Goal: Communication & Community: Ask a question

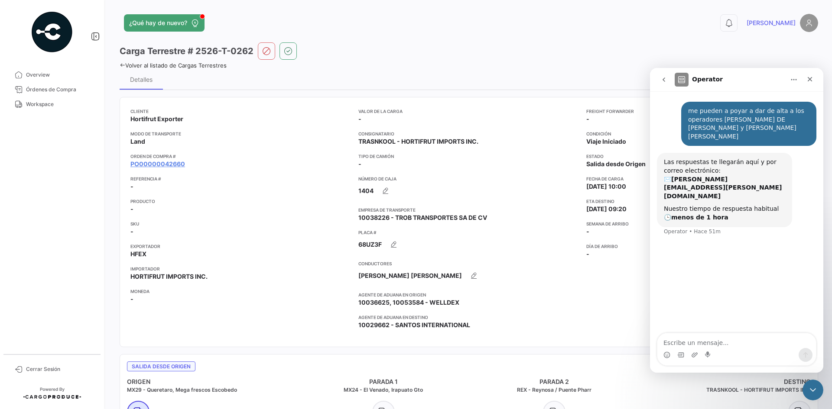
scroll to position [553, 0]
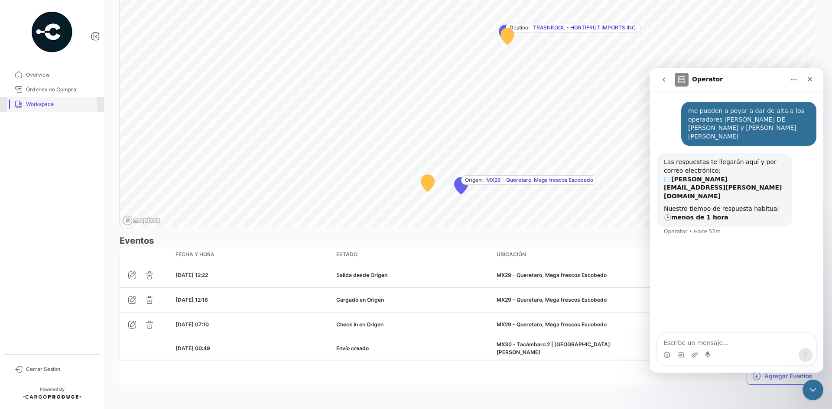
click at [66, 104] on span "Workspace" at bounding box center [60, 105] width 68 height 8
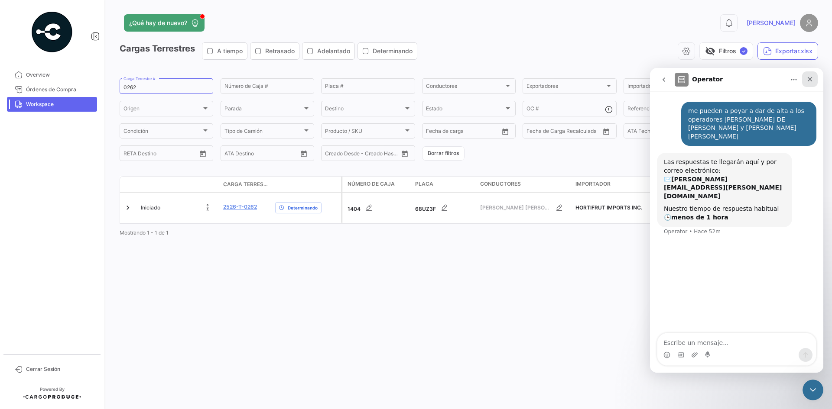
click at [813, 83] on div "Cerrar" at bounding box center [810, 79] width 16 height 16
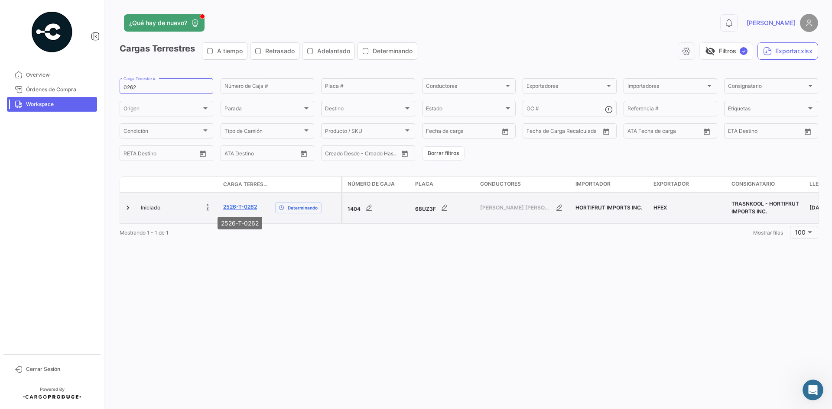
click at [248, 208] on link "2526-T-0262" at bounding box center [240, 207] width 34 height 8
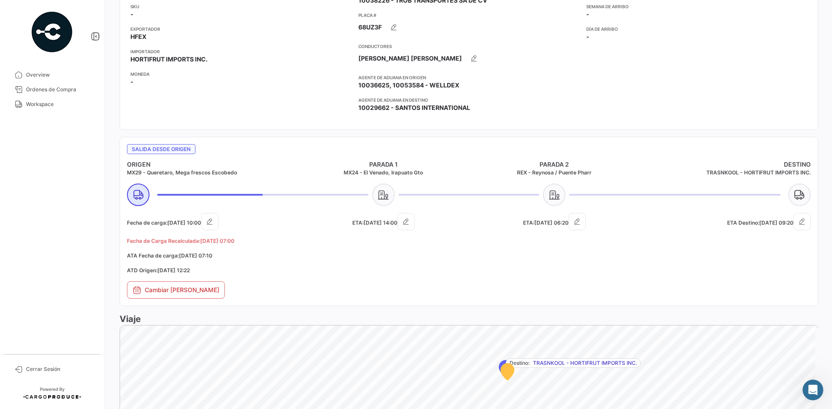
scroll to position [77, 0]
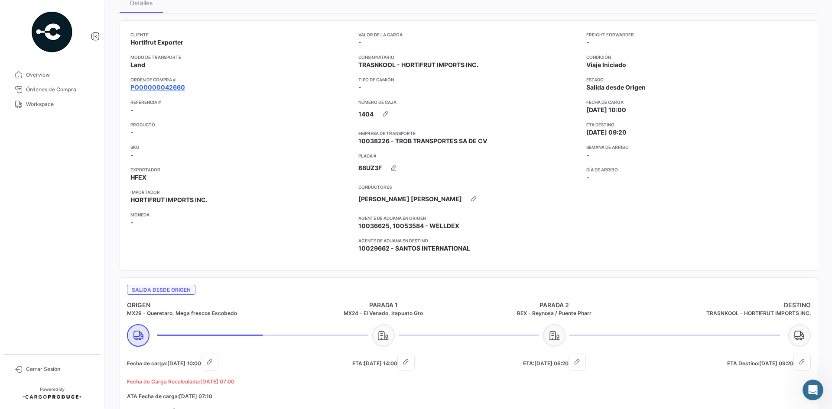
click at [172, 84] on link "PO00000042660" at bounding box center [157, 87] width 55 height 9
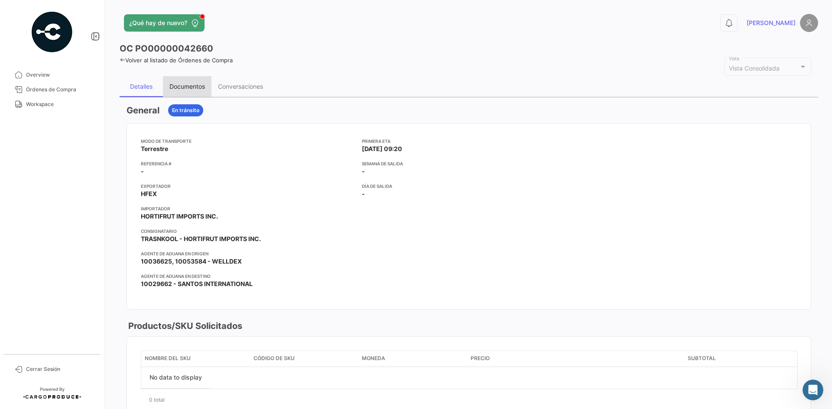
click at [182, 88] on div "Documentos" at bounding box center [187, 86] width 36 height 7
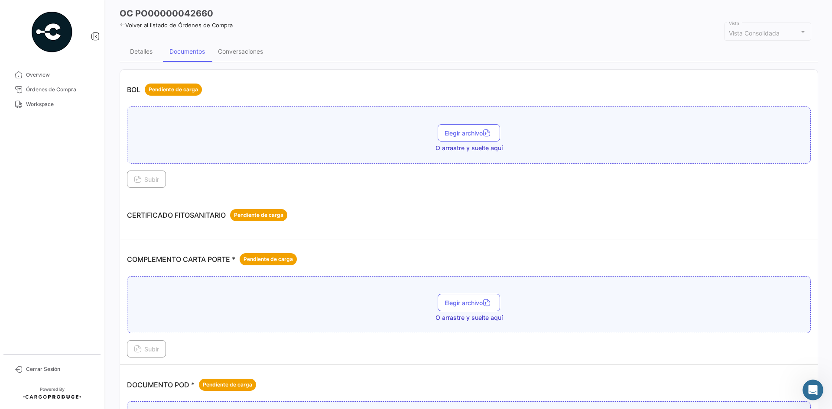
scroll to position [217, 0]
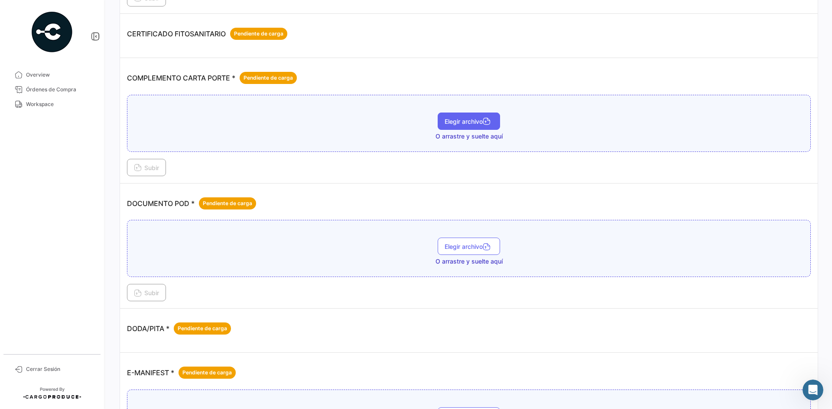
click at [464, 118] on span "Elegir archivo" at bounding box center [469, 121] width 49 height 7
click at [142, 169] on span "Subir" at bounding box center [146, 167] width 25 height 7
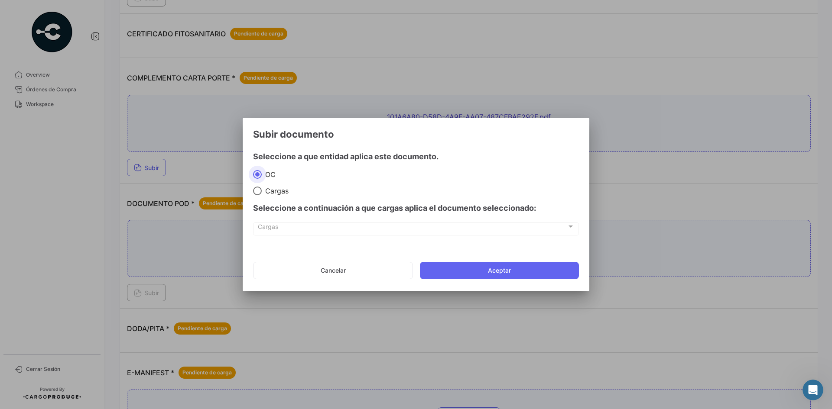
click at [275, 189] on span "Cargas" at bounding box center [275, 191] width 27 height 9
click at [262, 189] on input "Cargas" at bounding box center [257, 191] width 9 height 9
radio input "true"
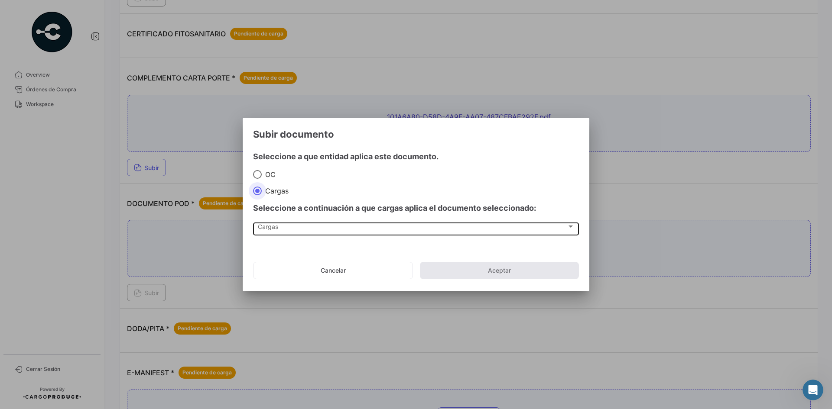
click at [273, 227] on span "Cargas" at bounding box center [412, 228] width 309 height 7
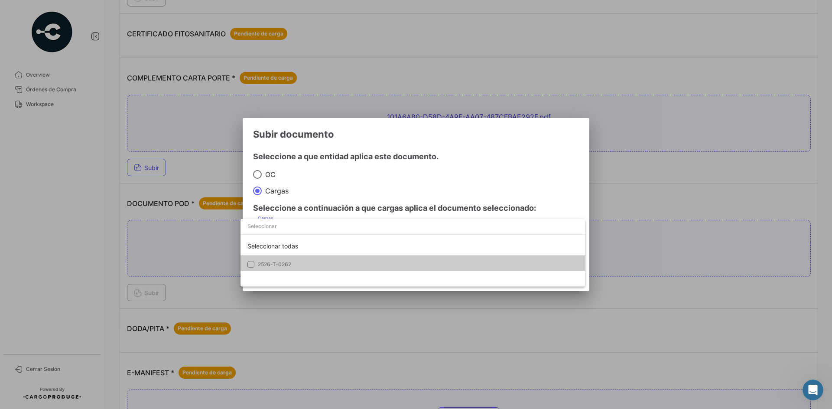
click at [276, 258] on mat-option "2526-T-0262" at bounding box center [412, 265] width 344 height 18
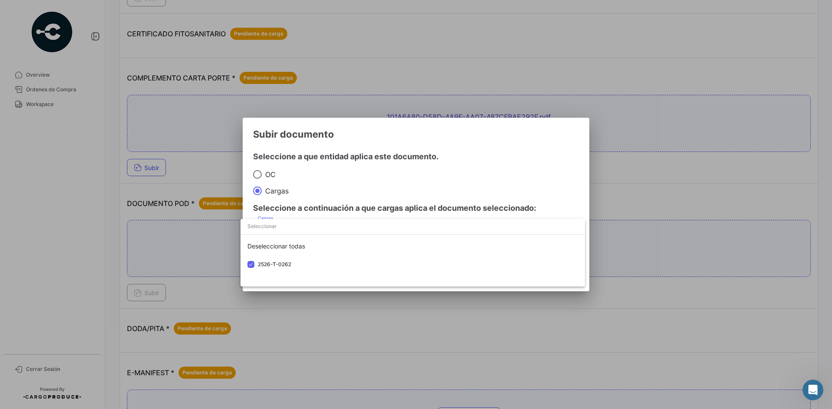
click at [423, 140] on div at bounding box center [416, 204] width 832 height 409
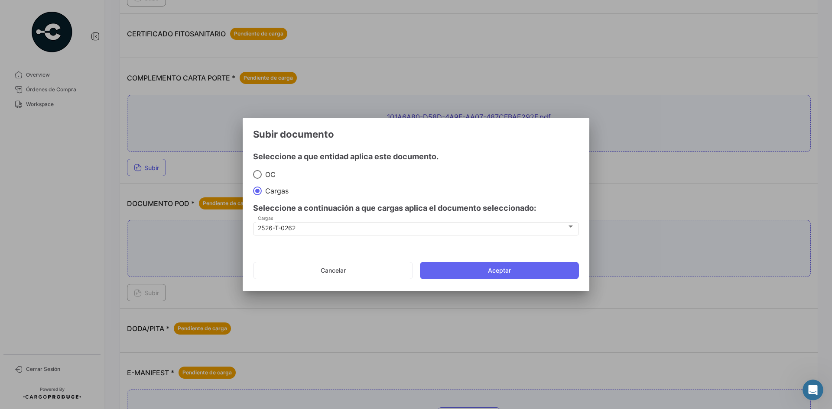
click at [494, 280] on mat-dialog-actions "Cancelar Aceptar" at bounding box center [416, 270] width 326 height 29
click at [493, 263] on button "Aceptar" at bounding box center [499, 270] width 159 height 17
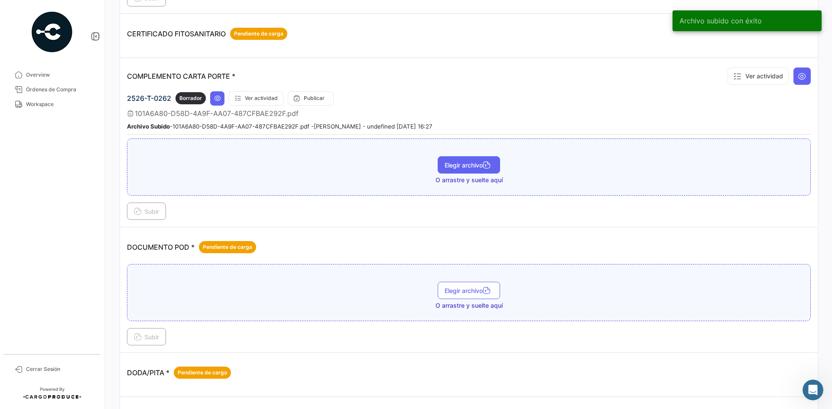
click at [448, 169] on span "Elegir archivo" at bounding box center [469, 165] width 49 height 7
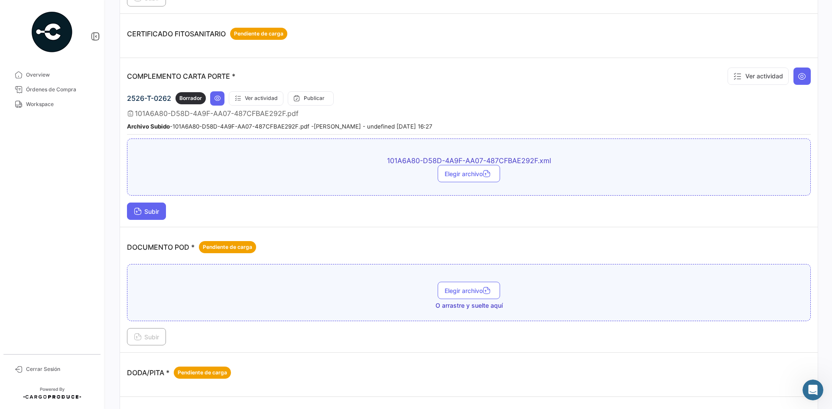
click at [152, 212] on span "Subir" at bounding box center [146, 211] width 25 height 7
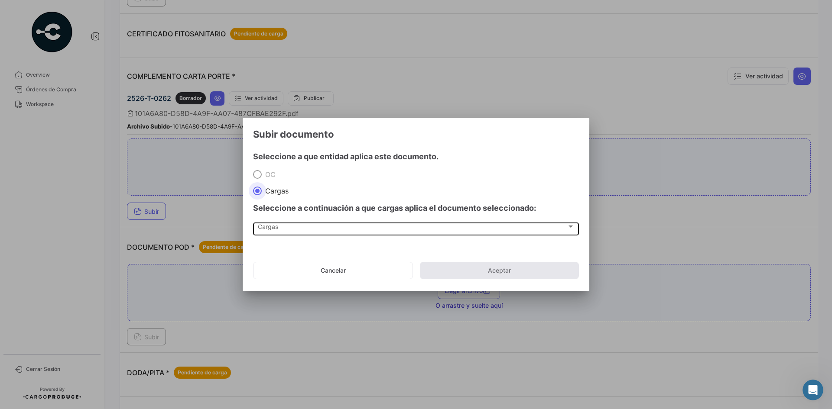
click at [277, 229] on span "Cargas" at bounding box center [412, 228] width 309 height 7
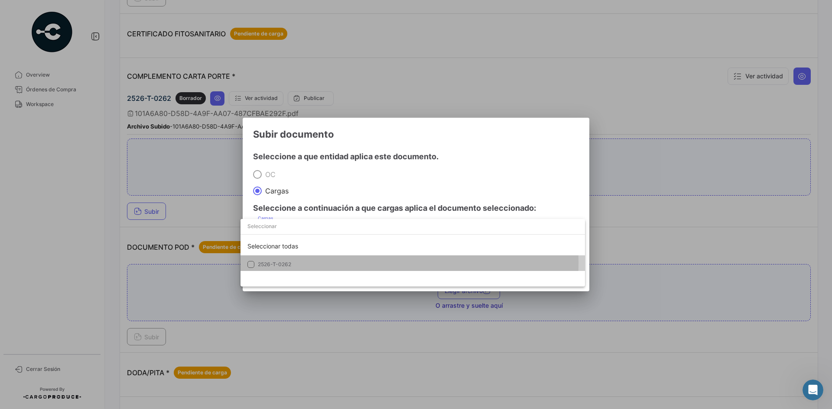
click at [277, 263] on span "2526-T-0262" at bounding box center [274, 264] width 33 height 6
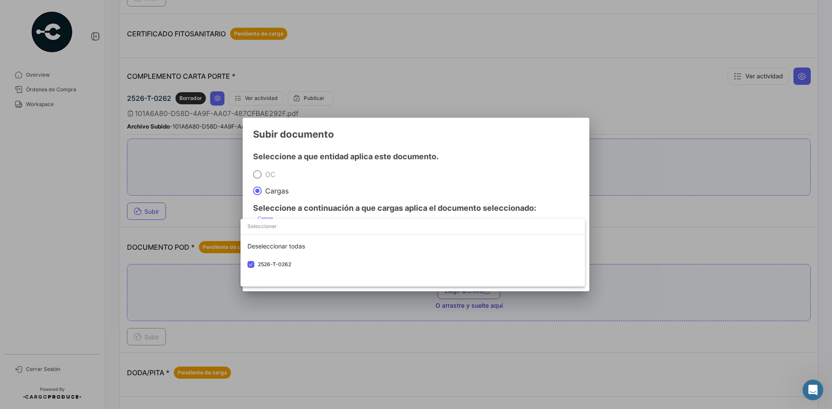
click at [460, 133] on div at bounding box center [416, 204] width 832 height 409
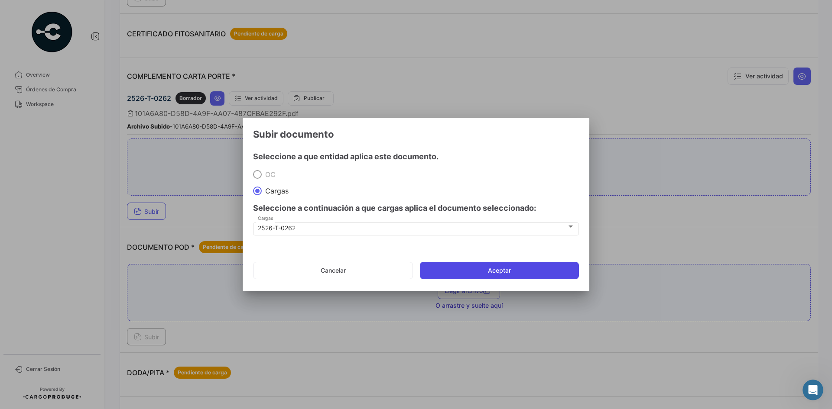
click at [472, 271] on button "Aceptar" at bounding box center [499, 270] width 159 height 17
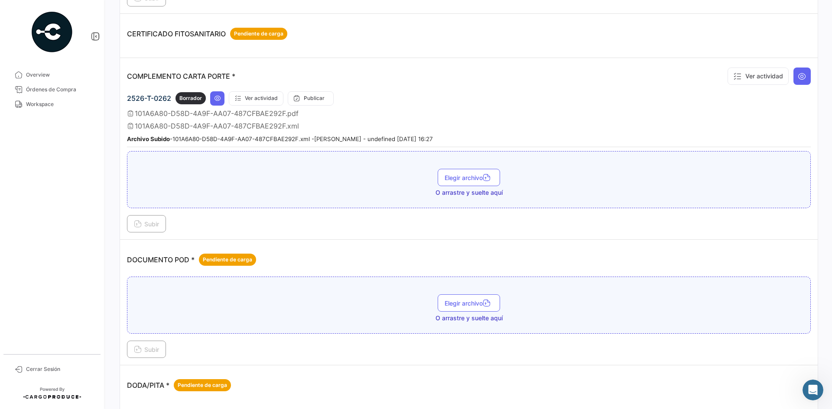
scroll to position [0, 0]
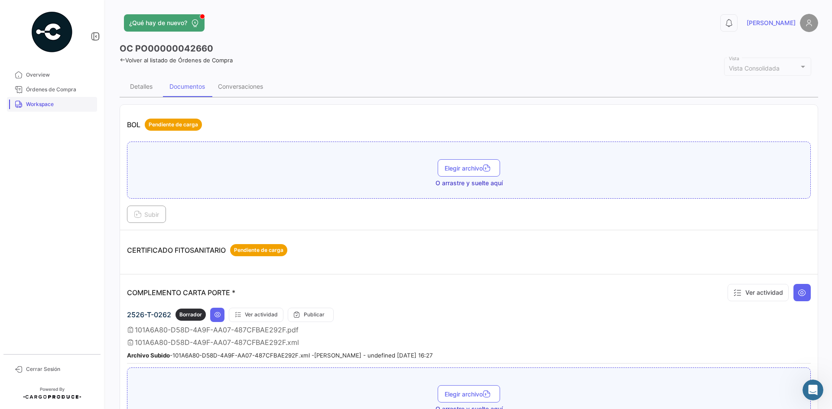
drag, startPoint x: 46, startPoint y: 103, endPoint x: 78, endPoint y: 106, distance: 31.8
click at [46, 103] on span "Workspace" at bounding box center [60, 105] width 68 height 8
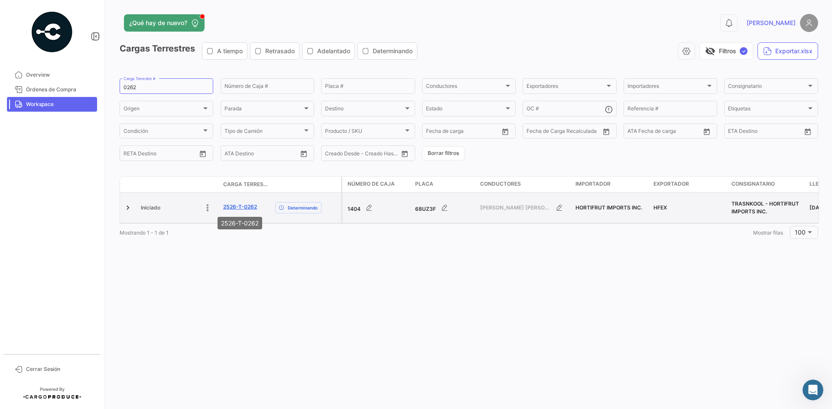
click at [248, 210] on link "2526-T-0262" at bounding box center [240, 207] width 34 height 8
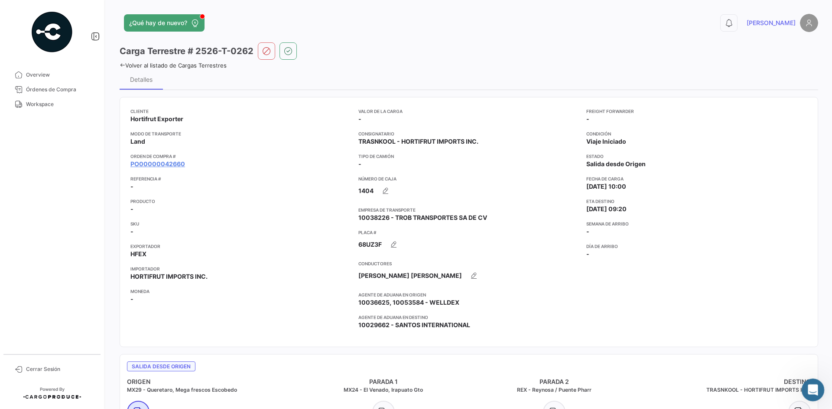
click at [814, 390] on icon "Abrir Intercom Messenger" at bounding box center [812, 389] width 14 height 14
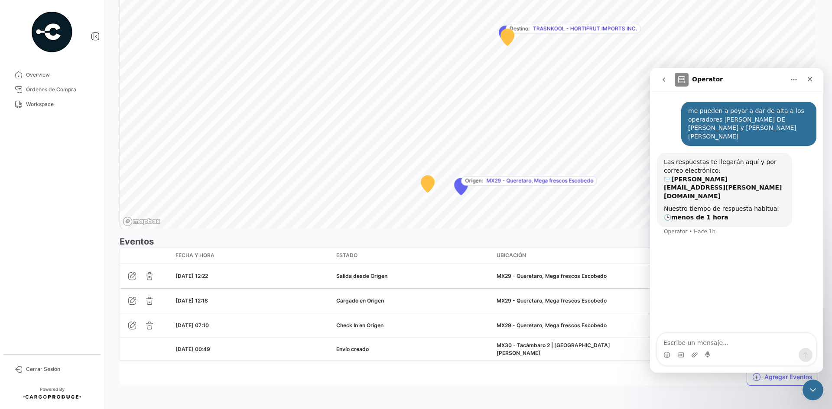
scroll to position [553, 0]
click at [427, 243] on h3 "Eventos" at bounding box center [469, 241] width 698 height 12
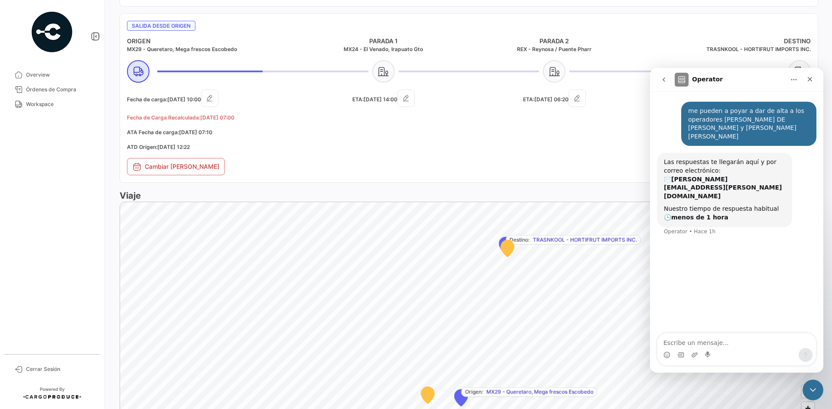
scroll to position [293, 0]
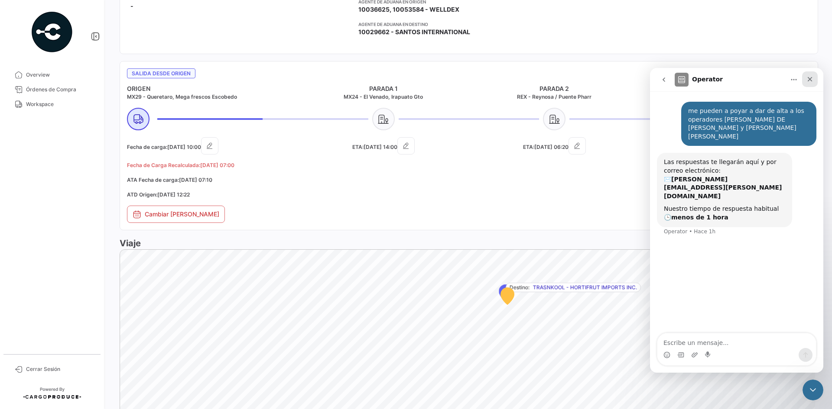
click at [815, 77] on div "Cerrar" at bounding box center [810, 79] width 16 height 16
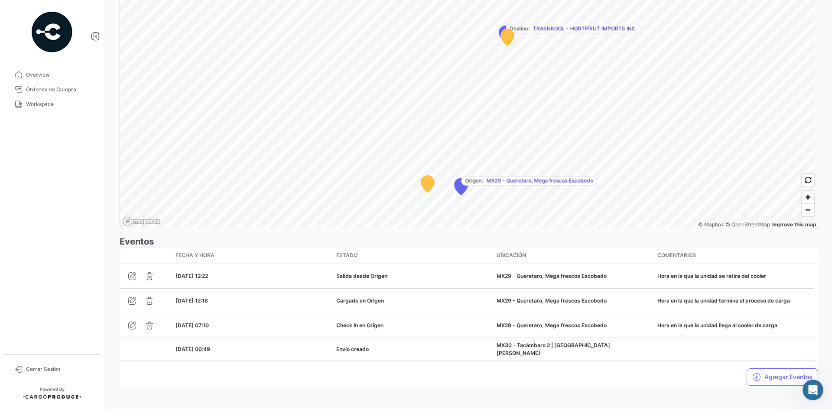
scroll to position [553, 0]
click at [763, 373] on button "Agregar Eventos" at bounding box center [782, 376] width 71 height 17
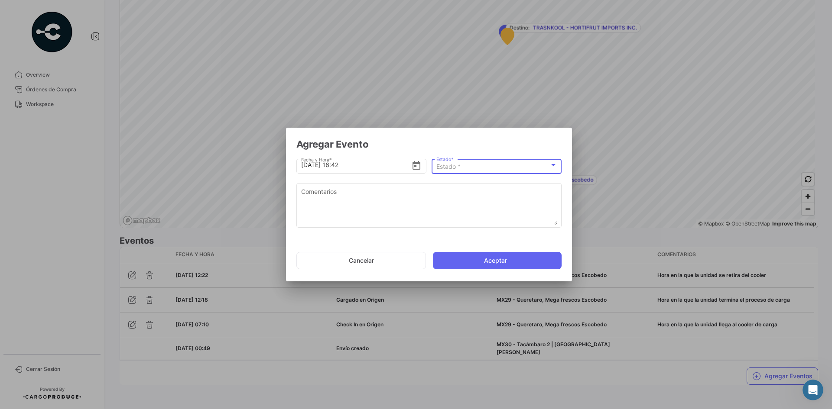
click at [468, 168] on div "Estado *" at bounding box center [492, 166] width 113 height 7
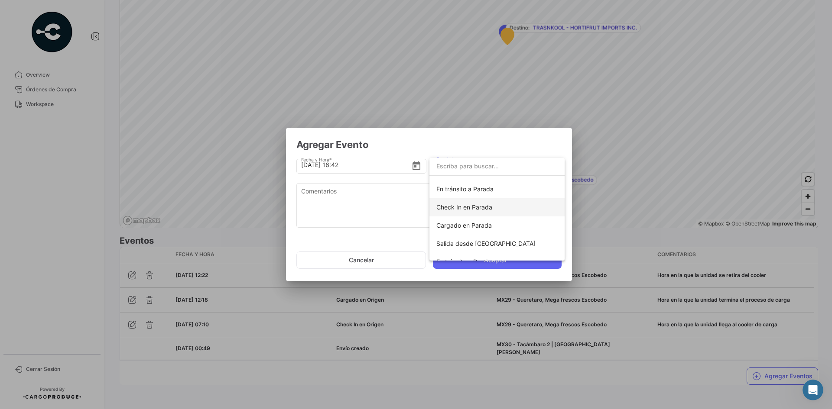
scroll to position [87, 0]
click at [485, 191] on span "Check In en Parada" at bounding box center [464, 189] width 56 height 7
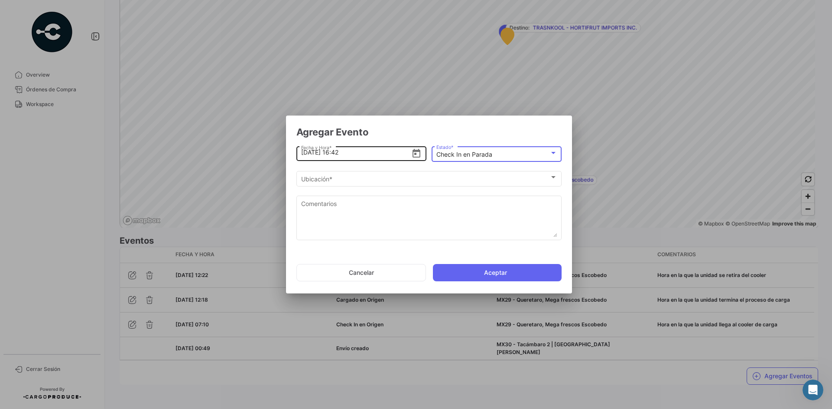
click at [337, 153] on input "[DATE] 16:42" at bounding box center [356, 152] width 110 height 30
click at [361, 160] on input "[DATE] 14:42" at bounding box center [356, 152] width 110 height 30
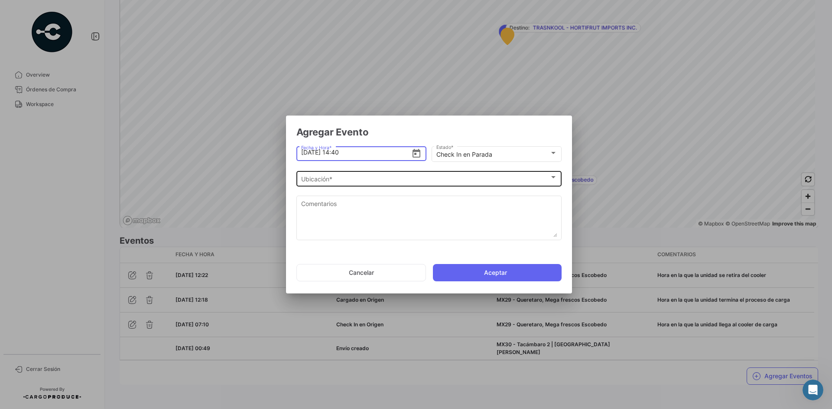
type input "[DATE] 14:40"
click at [380, 175] on div "Ubicación * Ubicación *" at bounding box center [429, 178] width 256 height 17
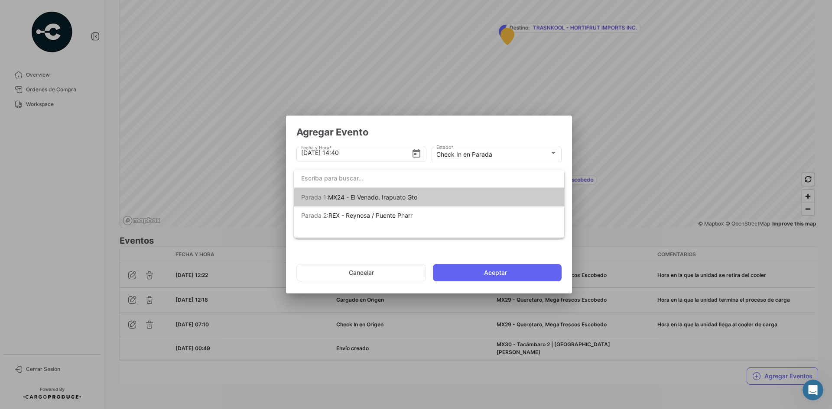
click at [394, 194] on span "MX24 - El Venado, Irapuato Gto" at bounding box center [372, 197] width 89 height 7
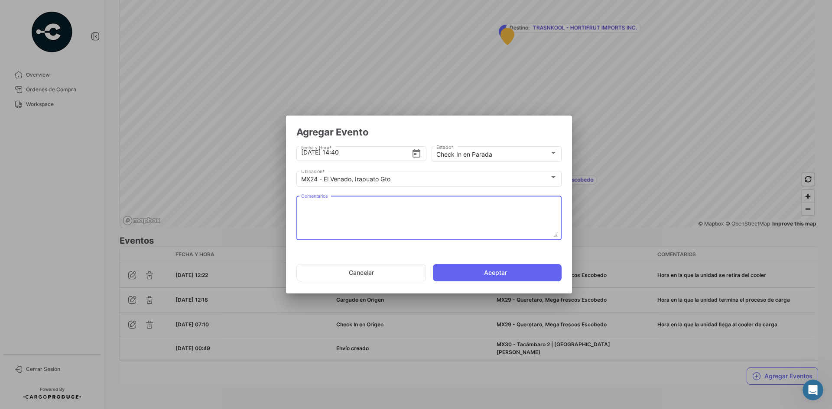
click at [378, 210] on textarea "Comentarios" at bounding box center [429, 218] width 256 height 38
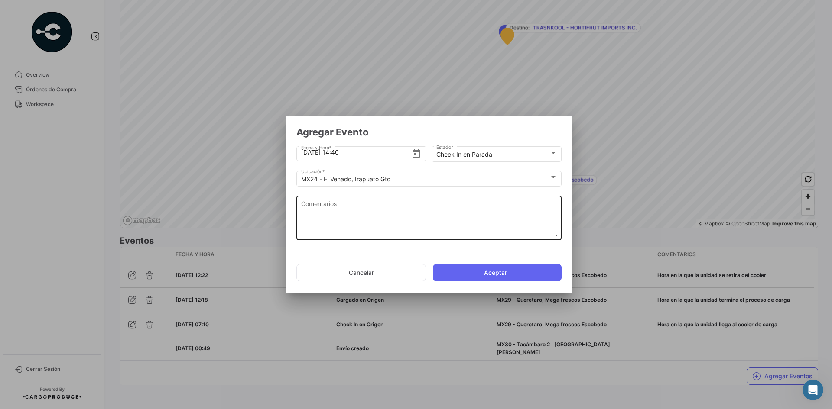
click at [347, 218] on textarea "Comentarios" at bounding box center [429, 218] width 256 height 38
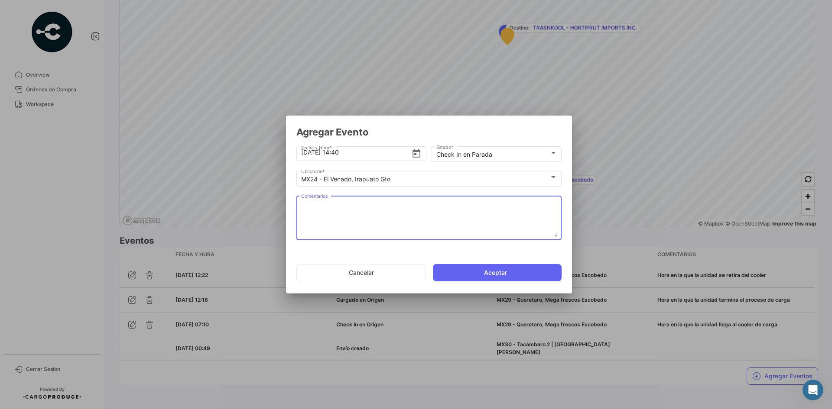
paste textarea "Hora de llegada al 2do cooler de carga"
type textarea "Hora de llegada al 2do cooler de carga"
click at [474, 272] on button "Aceptar" at bounding box center [497, 272] width 129 height 17
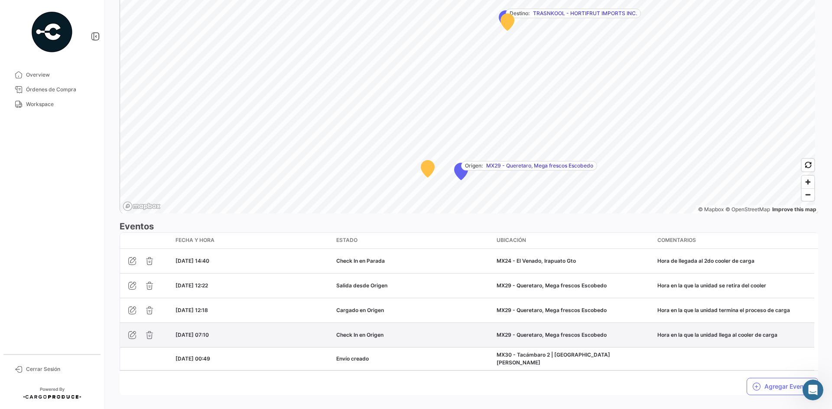
scroll to position [578, 0]
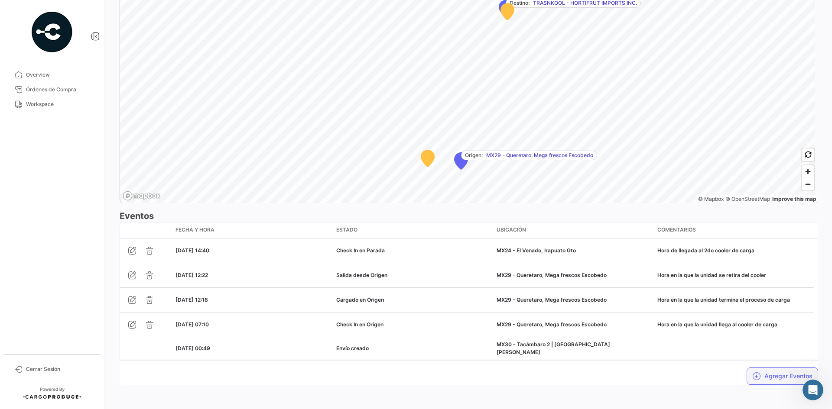
click at [759, 368] on button "Agregar Eventos" at bounding box center [782, 376] width 71 height 17
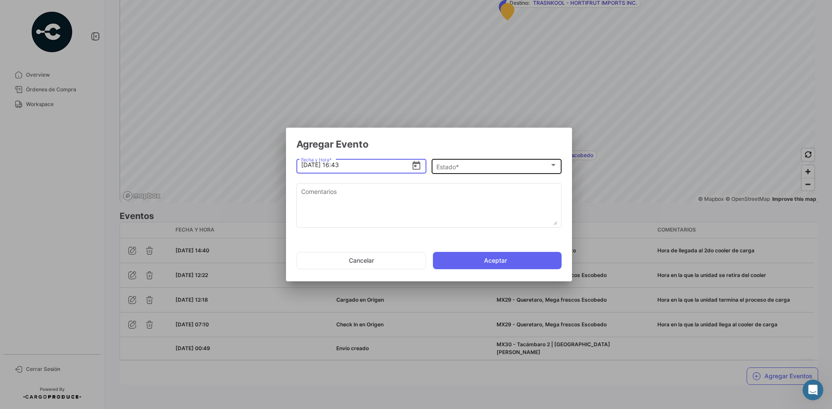
click at [491, 165] on div "Estado *" at bounding box center [492, 166] width 113 height 7
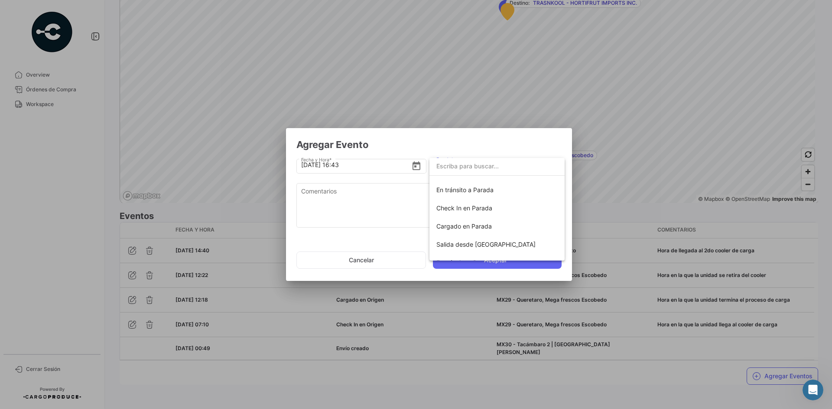
scroll to position [87, 0]
click at [490, 208] on span "Cargado en Parada" at bounding box center [463, 207] width 55 height 7
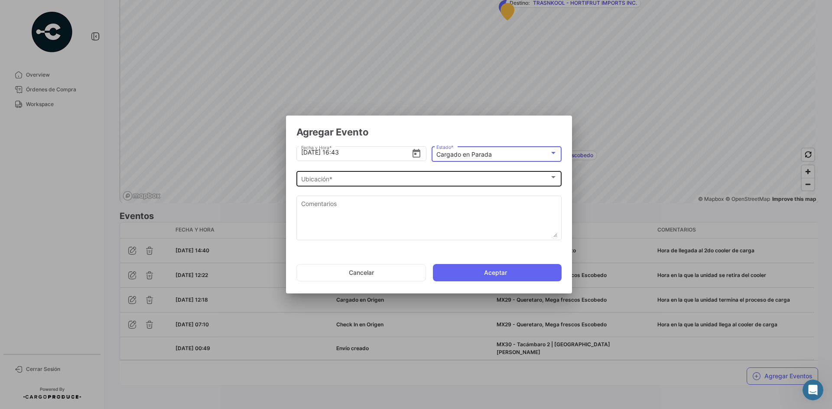
click at [334, 176] on div "Ubicación *" at bounding box center [425, 179] width 248 height 7
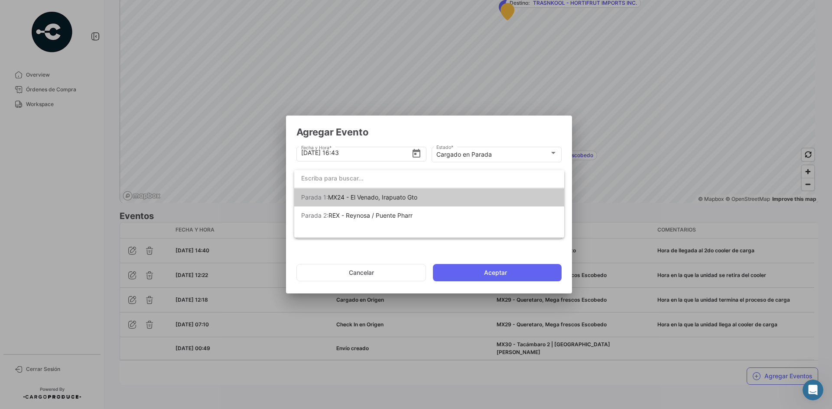
click at [378, 200] on span "MX24 - El Venado, Irapuato Gto" at bounding box center [372, 197] width 89 height 7
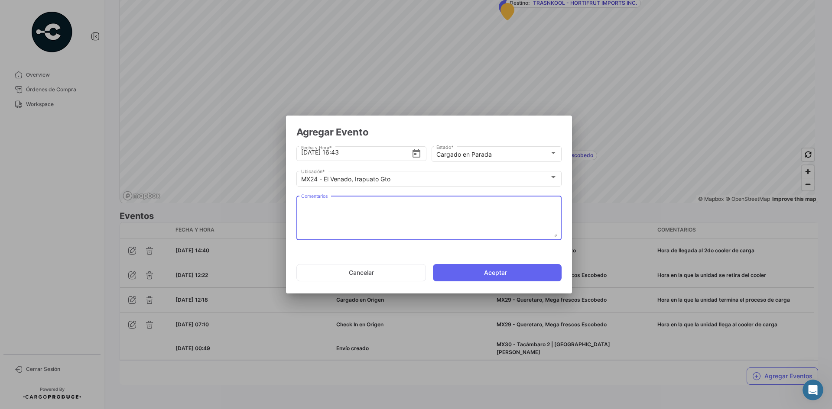
click at [378, 201] on textarea "Comentarios" at bounding box center [429, 218] width 256 height 38
paste textarea "Hora en la que termina carga en el 2do cooler"
type textarea "Hora en la que termina carga en el 2do cooler"
click at [336, 152] on input "[DATE] 16:43" at bounding box center [356, 152] width 110 height 30
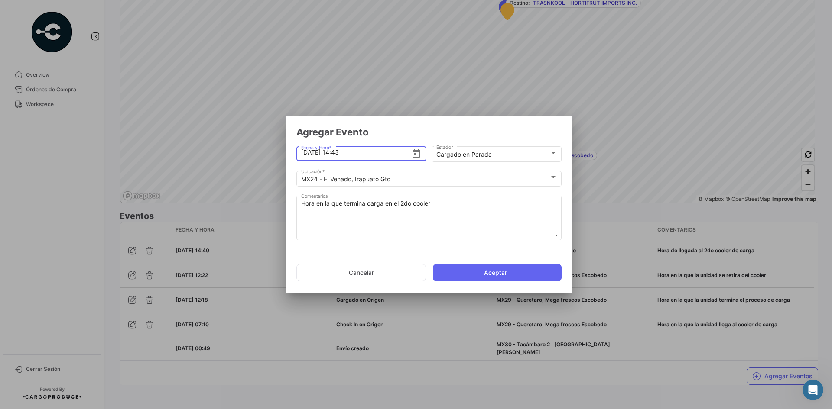
click at [352, 153] on input "[DATE] 14:43" at bounding box center [356, 152] width 110 height 30
type input "[DATE] 14:44"
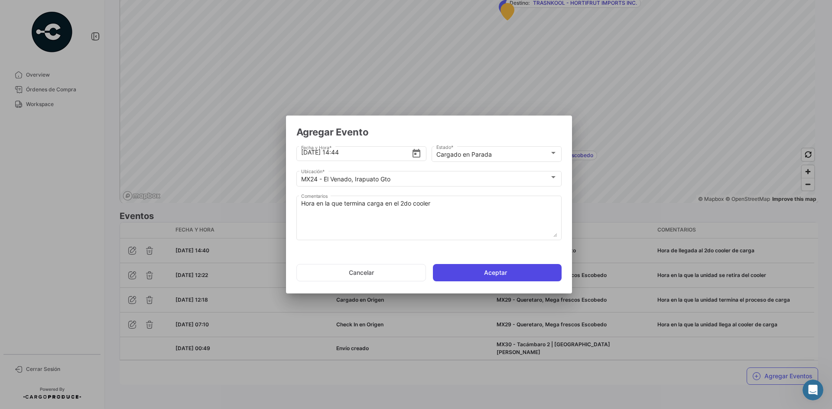
click at [469, 270] on button "Aceptar" at bounding box center [497, 272] width 129 height 17
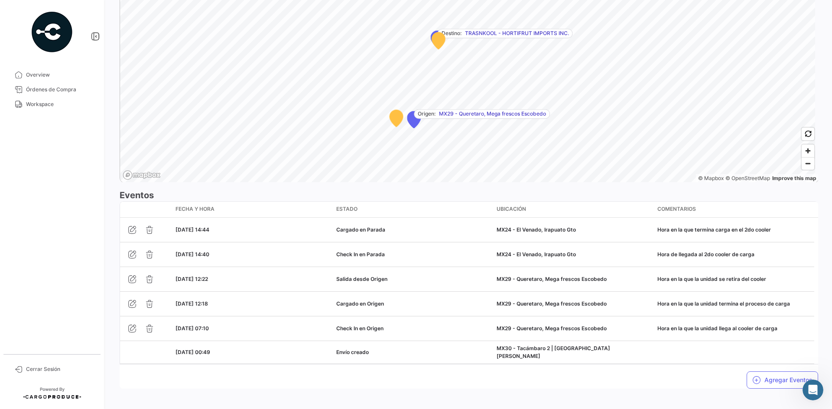
scroll to position [603, 0]
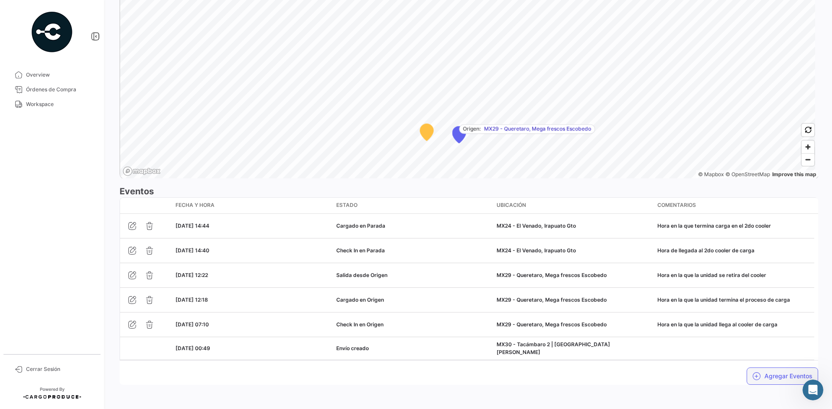
click at [770, 376] on button "Agregar Eventos" at bounding box center [782, 376] width 71 height 17
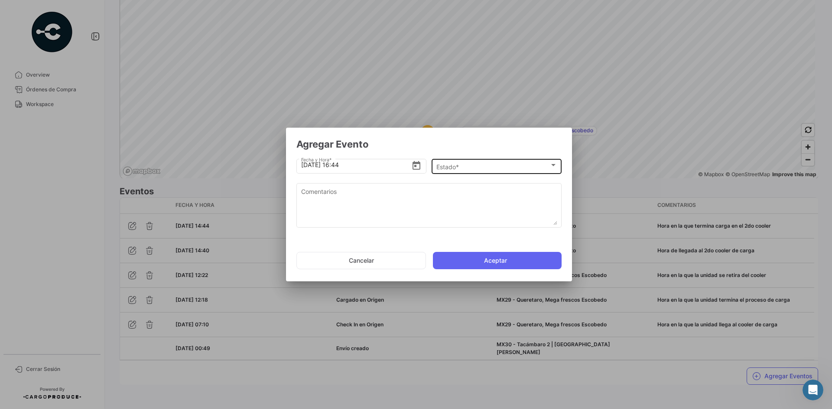
click at [484, 172] on div "Estado * Estado *" at bounding box center [496, 165] width 121 height 17
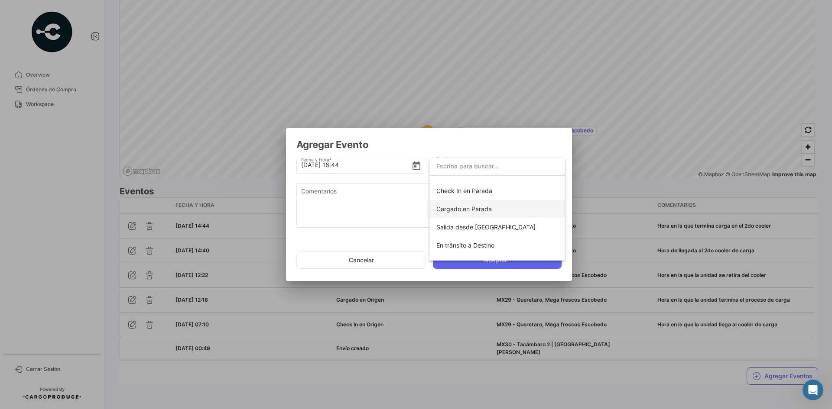
scroll to position [87, 0]
click at [495, 225] on span "Salida desde [GEOGRAPHIC_DATA]" at bounding box center [496, 226] width 121 height 18
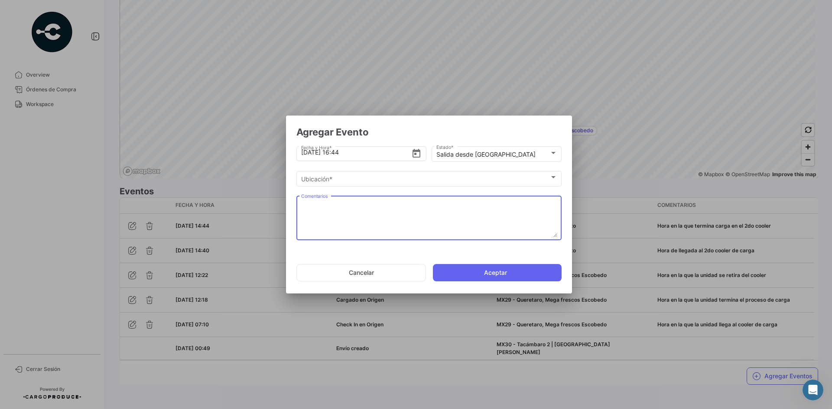
click at [347, 212] on textarea "Comentarios" at bounding box center [429, 218] width 256 height 38
paste textarea "Hora en la que se retira del cooler"
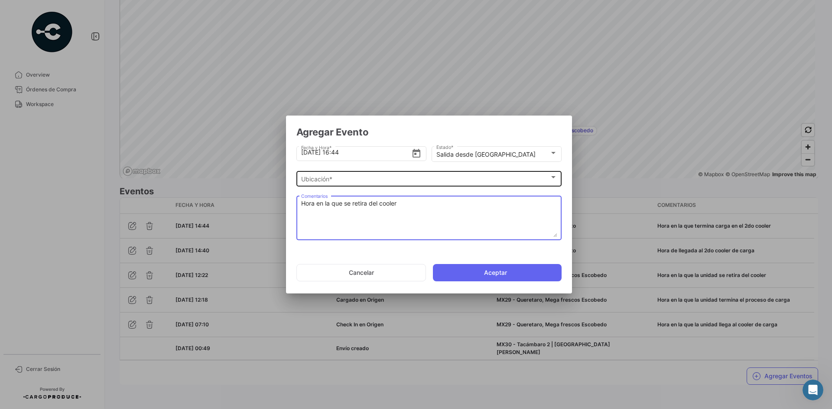
type textarea "Hora en la que se retira del cooler"
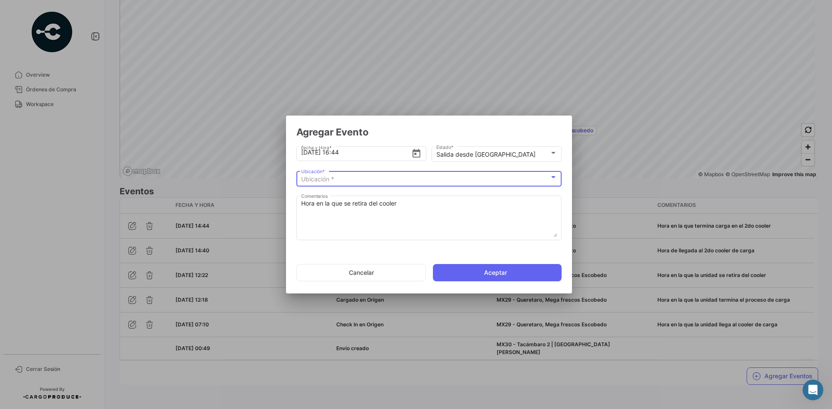
click at [347, 182] on div "Ubicación *" at bounding box center [425, 179] width 248 height 7
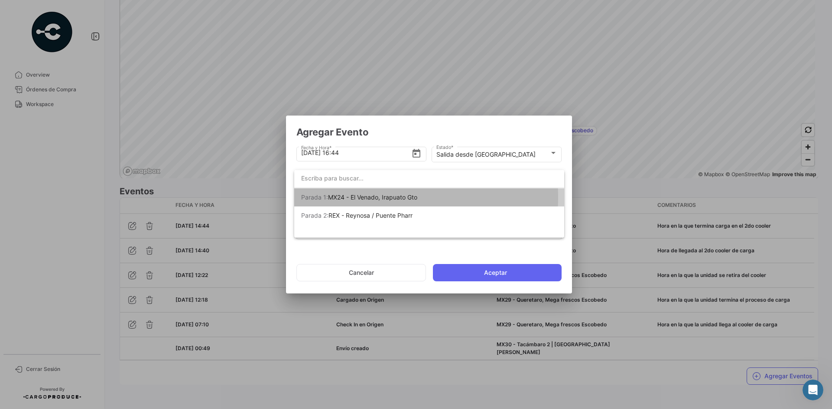
click at [377, 197] on span "MX24 - El Venado, Irapuato Gto" at bounding box center [372, 197] width 89 height 7
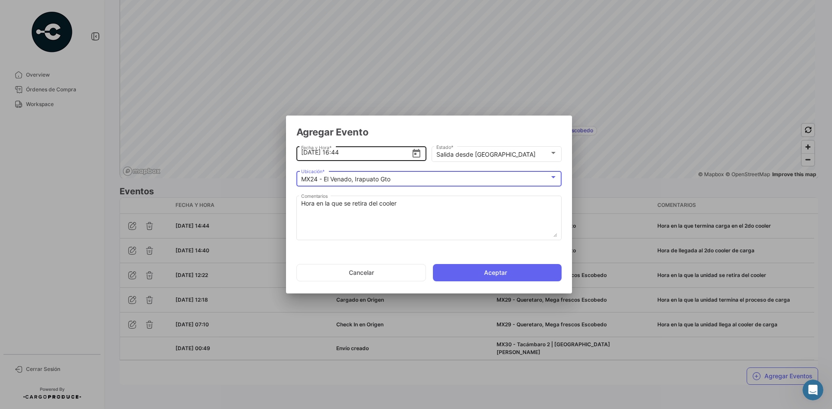
click at [335, 152] on input "[DATE] 16:44" at bounding box center [356, 152] width 110 height 30
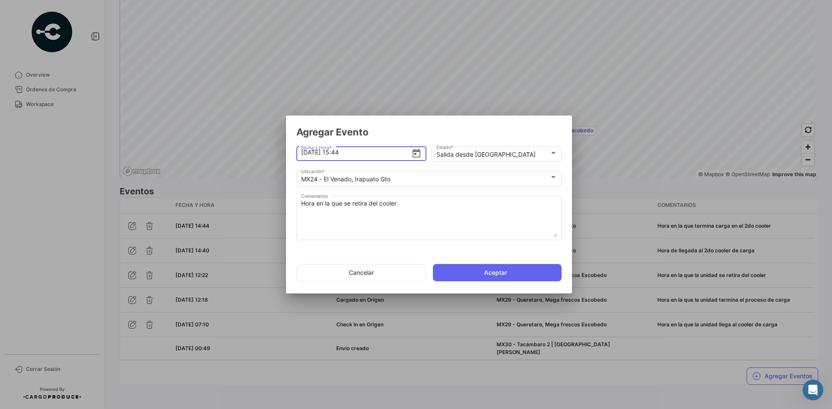
click at [367, 153] on input "[DATE] 15:44" at bounding box center [356, 152] width 110 height 30
type input "[DATE] 15:20"
click at [468, 278] on button "Aceptar" at bounding box center [497, 272] width 129 height 17
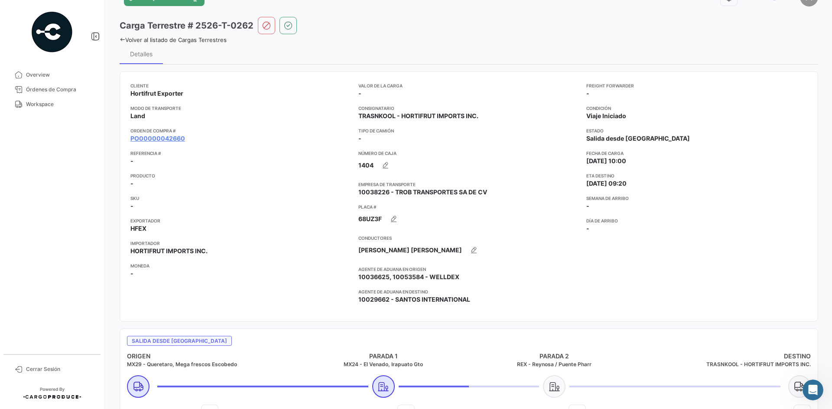
scroll to position [0, 0]
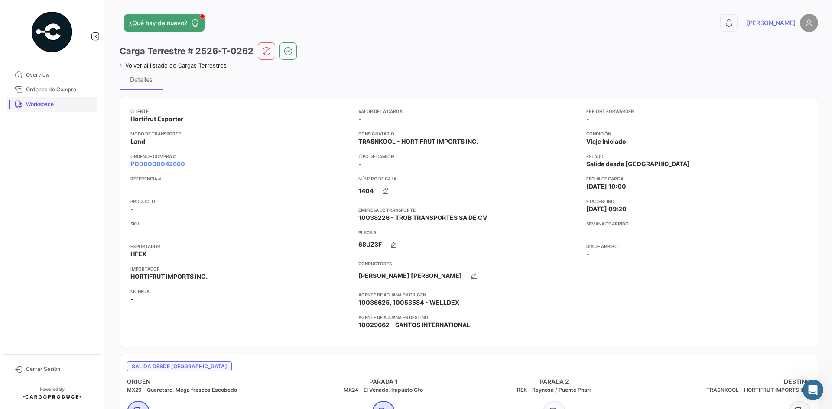
click at [55, 106] on span "Workspace" at bounding box center [60, 105] width 68 height 8
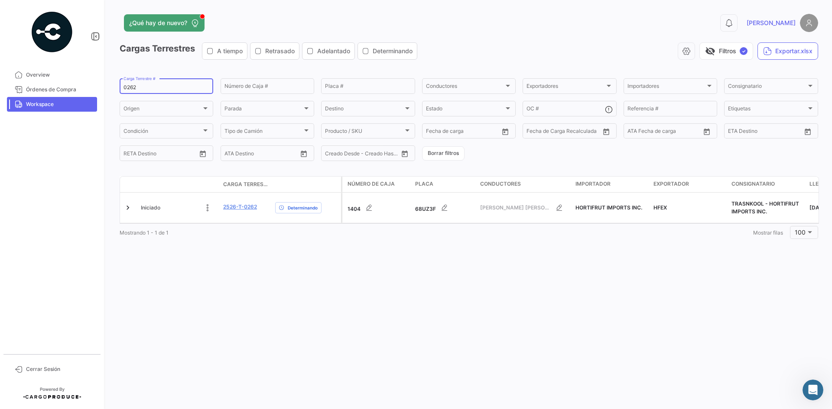
click at [130, 85] on input "0262" at bounding box center [166, 87] width 86 height 6
paste input "71"
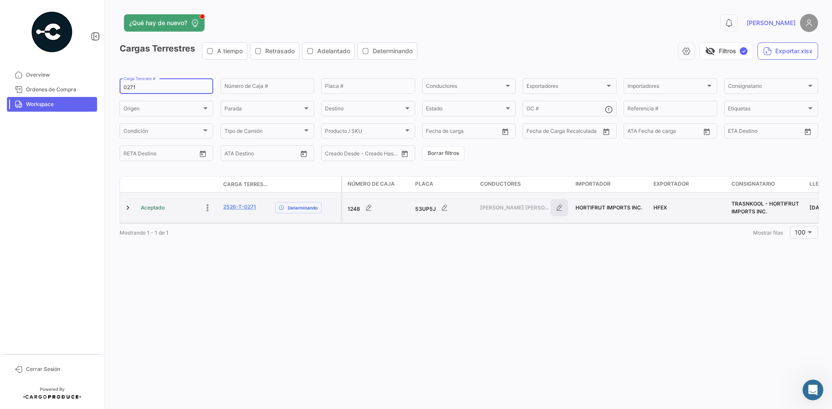
type input "0271"
click at [560, 206] on icon "button" at bounding box center [559, 208] width 9 height 9
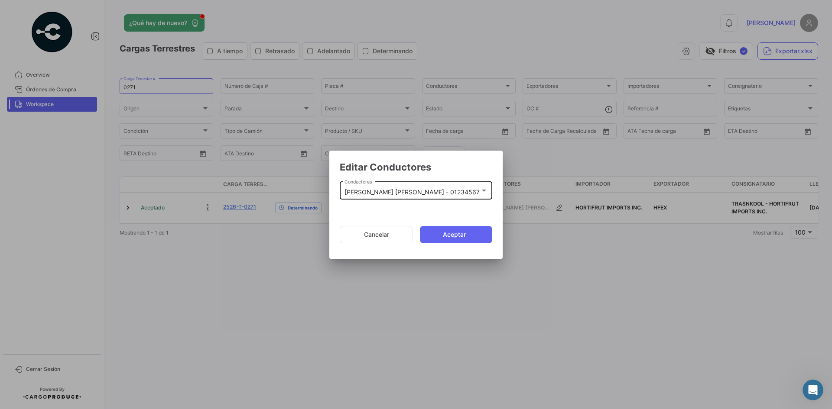
click at [405, 188] on div "[PERSON_NAME] [PERSON_NAME] - 01234567 Conductores" at bounding box center [415, 190] width 143 height 20
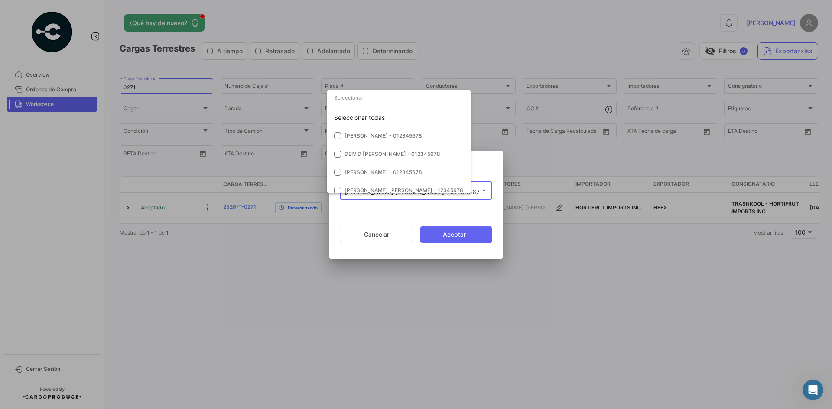
scroll to position [2214, 0]
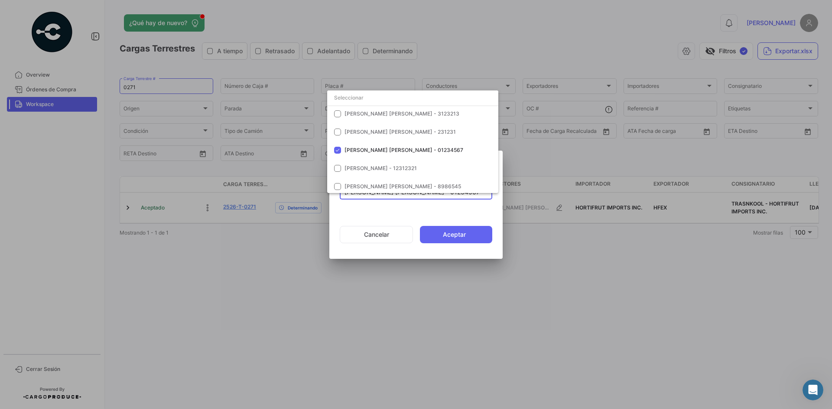
click at [367, 104] on input "dropdown search" at bounding box center [412, 98] width 171 height 16
click at [335, 150] on mat-pseudo-checkbox at bounding box center [337, 150] width 7 height 7
click at [354, 97] on input "dropdown search" at bounding box center [412, 98] width 171 height 16
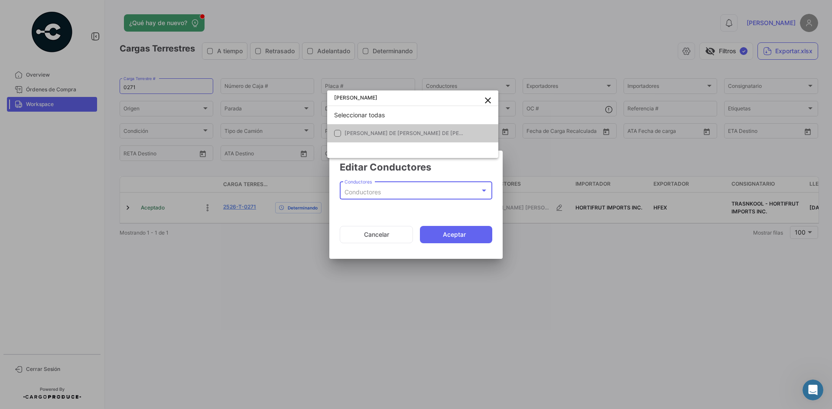
type input "[PERSON_NAME]"
click at [485, 104] on mat-icon "close" at bounding box center [488, 100] width 10 height 10
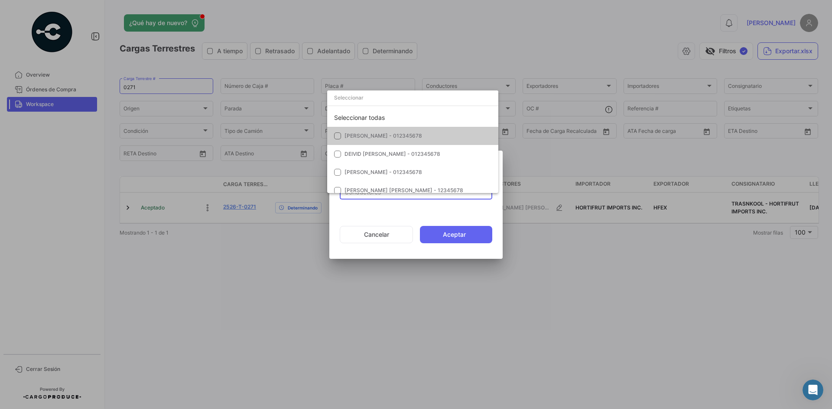
click at [424, 92] on input "dropdown search" at bounding box center [412, 98] width 171 height 16
click at [425, 95] on input "dropdown search" at bounding box center [412, 98] width 171 height 16
click at [437, 98] on input "dropdown search" at bounding box center [412, 98] width 171 height 16
click at [377, 237] on div at bounding box center [416, 204] width 832 height 409
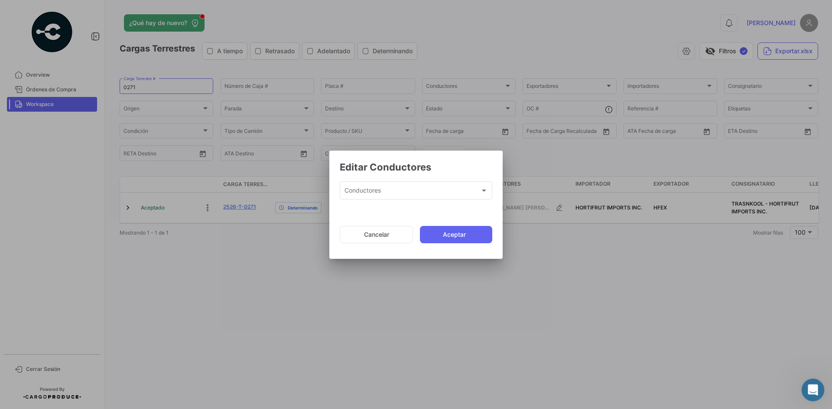
click at [807, 392] on icon "Abrir Intercom Messenger" at bounding box center [812, 389] width 14 height 14
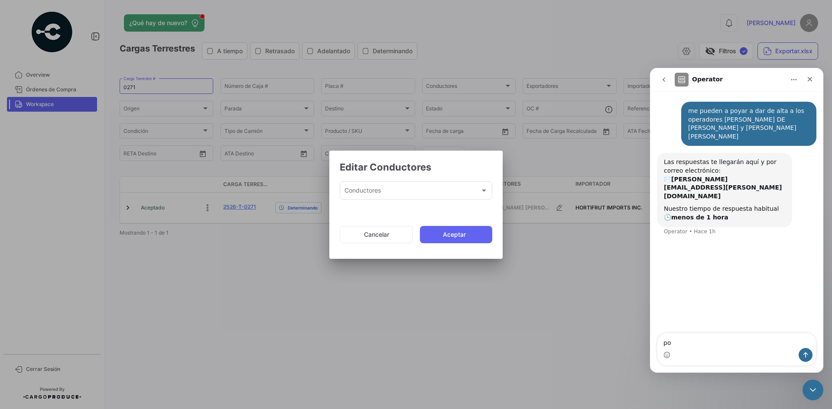
type textarea "p"
type textarea "porfavor"
click at [816, 80] on div "Cerrar" at bounding box center [810, 79] width 16 height 16
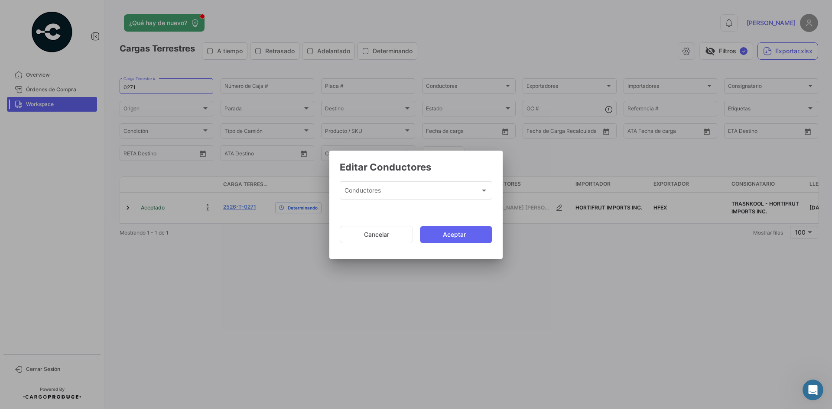
click at [547, 171] on div at bounding box center [416, 204] width 832 height 409
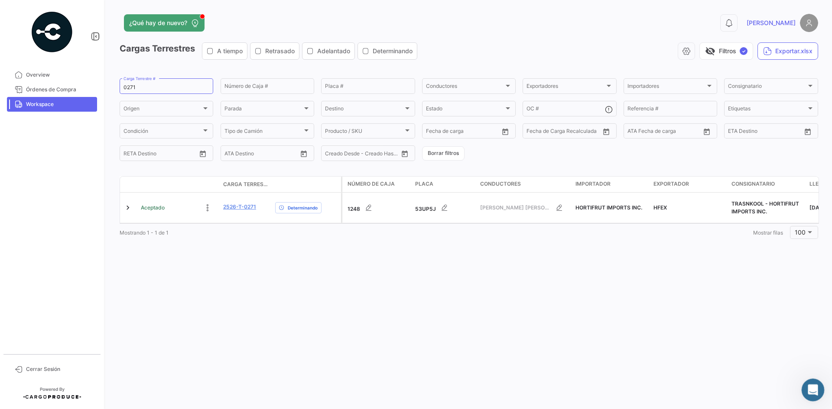
click at [810, 379] on div "Abrir Intercom Messenger" at bounding box center [811, 389] width 29 height 29
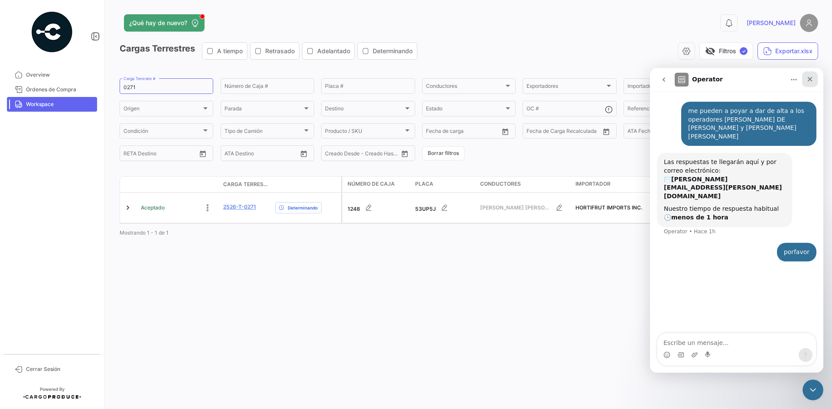
click at [806, 81] on icon "Cerrar" at bounding box center [809, 79] width 7 height 7
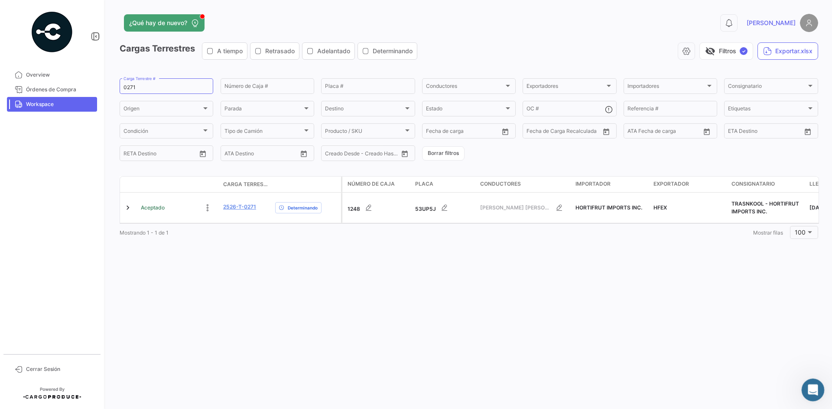
click at [804, 397] on div "Abrir Intercom Messenger" at bounding box center [811, 389] width 29 height 29
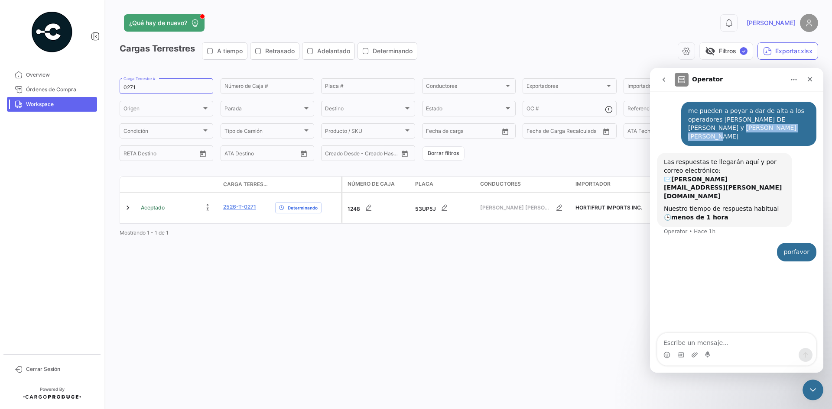
drag, startPoint x: 797, startPoint y: 130, endPoint x: 717, endPoint y: 131, distance: 80.6
click at [717, 131] on div "me pueden a poyar a dar de alta a los operadores [PERSON_NAME] DE [PERSON_NAME]…" at bounding box center [748, 124] width 121 height 34
copy div "[PERSON_NAME] [PERSON_NAME]"
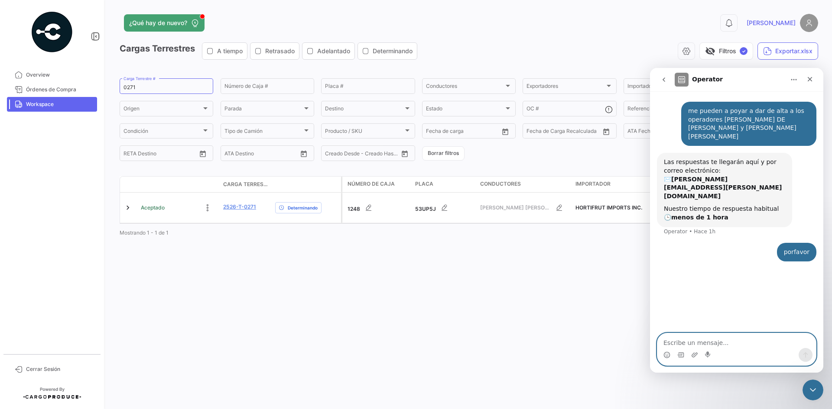
click at [697, 344] on textarea "Escribe un mensaje..." at bounding box center [736, 341] width 159 height 15
paste textarea "[PERSON_NAME] [PERSON_NAME]"
type textarea "ME APOYAN A DAR DE ALTA AL OP [PERSON_NAME] [PERSON_NAME]"
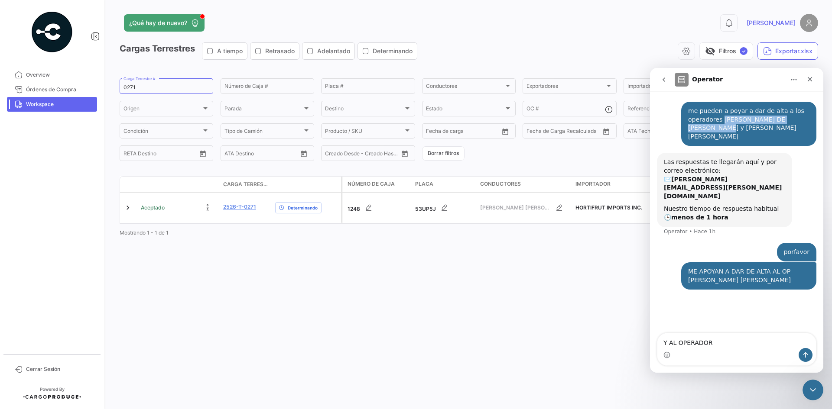
drag, startPoint x: 721, startPoint y: 120, endPoint x: 710, endPoint y: 127, distance: 12.7
click at [710, 127] on div "me pueden a poyar a dar de alta a los operadores [PERSON_NAME] DE [PERSON_NAME]…" at bounding box center [748, 124] width 121 height 34
copy div "[PERSON_NAME] DE [PERSON_NAME]"
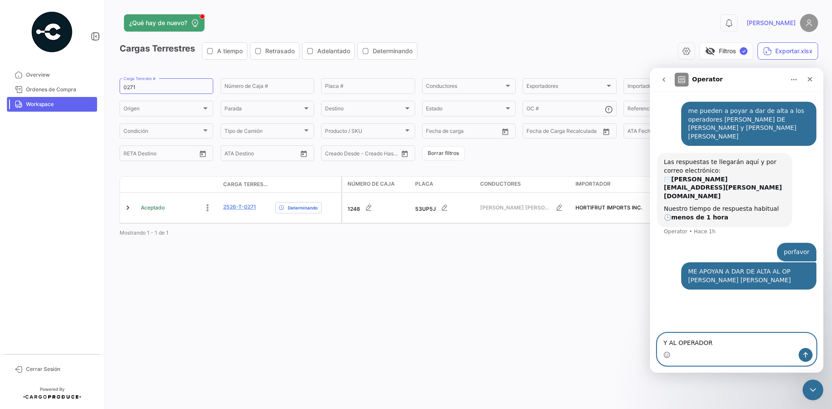
click at [714, 347] on textarea "Y AL OPERADOR" at bounding box center [736, 341] width 159 height 15
paste textarea "[PERSON_NAME] DE [PERSON_NAME]"
type textarea "Y AL OPERADOR [PERSON_NAME] DE [PERSON_NAME]"
click at [809, 357] on button "Enviar un mensaje…" at bounding box center [806, 355] width 14 height 14
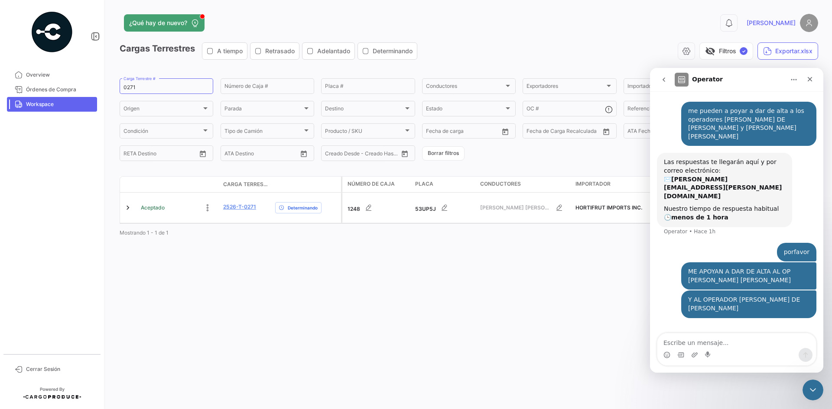
click at [62, 103] on span "Workspace" at bounding box center [60, 105] width 68 height 8
click at [60, 105] on span "Workspace" at bounding box center [60, 105] width 68 height 8
drag, startPoint x: 810, startPoint y: 81, endPoint x: 1456, endPoint y: 150, distance: 650.2
click at [810, 81] on icon "Cerrar" at bounding box center [809, 79] width 7 height 7
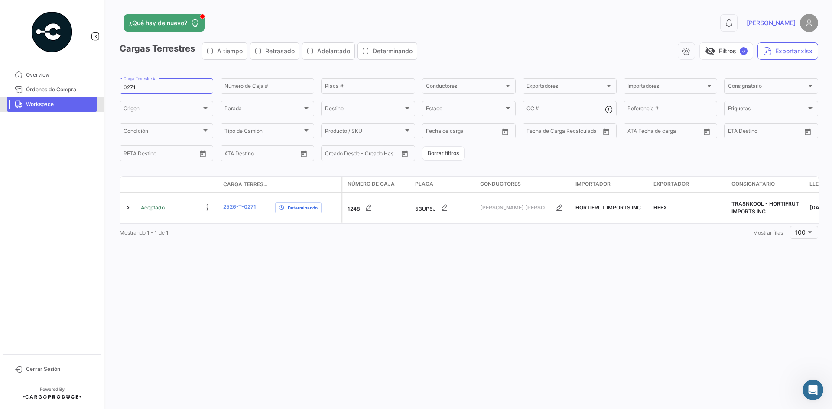
click at [48, 107] on span "Workspace" at bounding box center [60, 105] width 68 height 8
click at [817, 402] on div "¿Qué hay de nuevo? 0 [PERSON_NAME] Terrestres A tiempo Retrasado Adelantado Det…" at bounding box center [469, 204] width 726 height 409
click at [815, 395] on div "Abrir Intercom Messenger" at bounding box center [811, 389] width 29 height 29
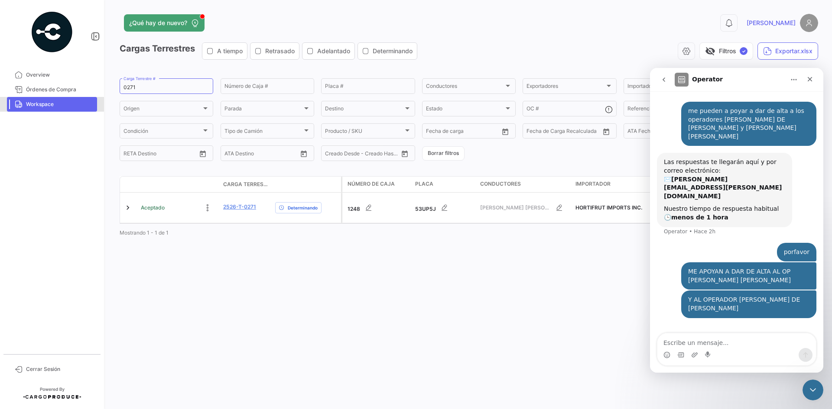
click at [53, 108] on link "Workspace" at bounding box center [52, 104] width 90 height 15
